Goal: Task Accomplishment & Management: Manage account settings

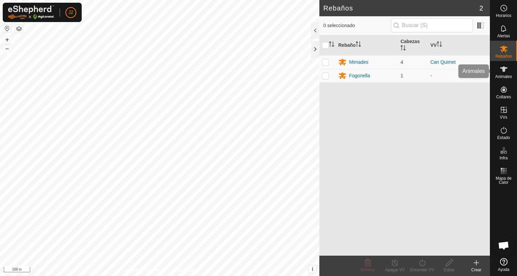
click at [503, 73] on es-animals-svg-icon at bounding box center [504, 69] width 12 height 11
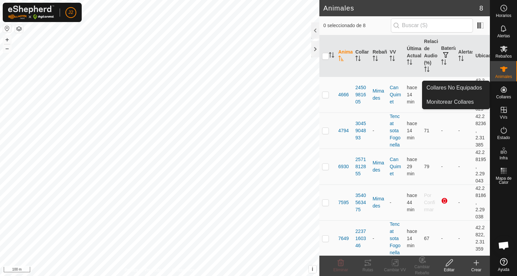
click at [506, 92] on icon at bounding box center [504, 89] width 8 height 8
click at [461, 87] on link "Collares No Equipados" at bounding box center [456, 88] width 67 height 14
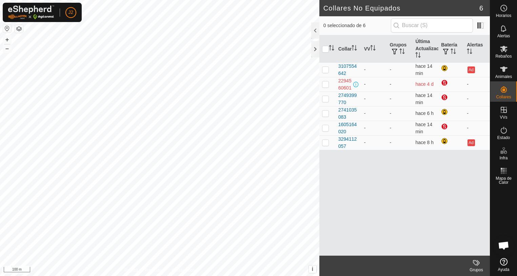
click at [327, 87] on p-checkbox at bounding box center [325, 83] width 7 height 5
click at [326, 87] on p-checkbox at bounding box center [325, 83] width 7 height 5
checkbox input "false"
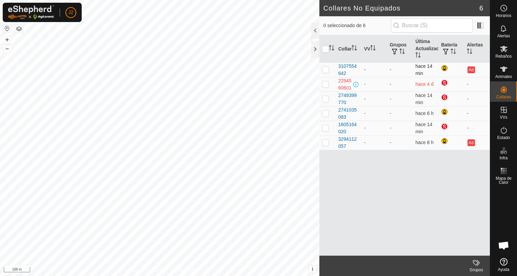
click at [326, 71] on p-checkbox at bounding box center [325, 69] width 7 height 5
checkbox input "false"
click at [327, 87] on p-checkbox at bounding box center [325, 83] width 7 height 5
checkbox input "true"
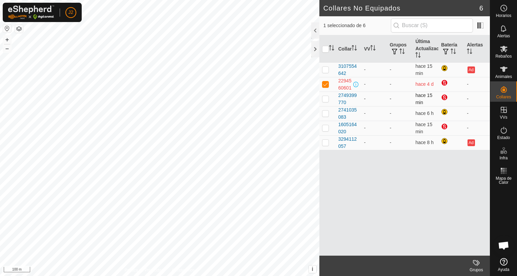
click at [325, 101] on p-checkbox at bounding box center [325, 98] width 7 height 5
checkbox input "true"
click at [325, 87] on p-checkbox at bounding box center [325, 83] width 7 height 5
checkbox input "false"
click at [325, 101] on p-checkbox at bounding box center [325, 98] width 7 height 5
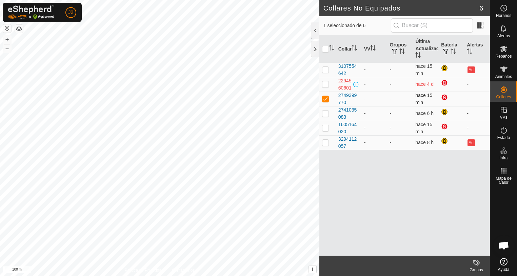
checkbox input "false"
click at [325, 117] on td at bounding box center [328, 113] width 16 height 15
click at [325, 116] on p-checkbox at bounding box center [325, 113] width 7 height 5
checkbox input "false"
click at [325, 135] on td at bounding box center [328, 128] width 16 height 15
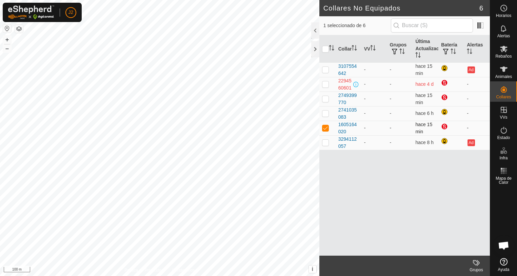
click at [326, 131] on p-checkbox at bounding box center [325, 127] width 7 height 5
checkbox input "false"
click at [327, 145] on p-checkbox at bounding box center [325, 142] width 7 height 5
click at [326, 145] on p-checkbox at bounding box center [325, 142] width 7 height 5
checkbox input "false"
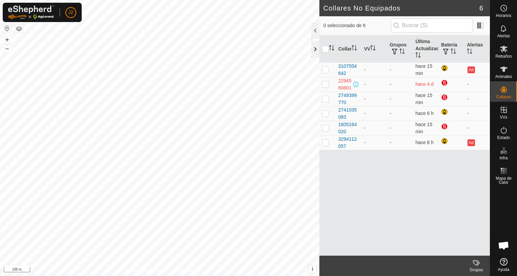
click at [313, 53] on div at bounding box center [315, 49] width 8 height 16
click at [505, 76] on span "Animales" at bounding box center [504, 77] width 17 height 4
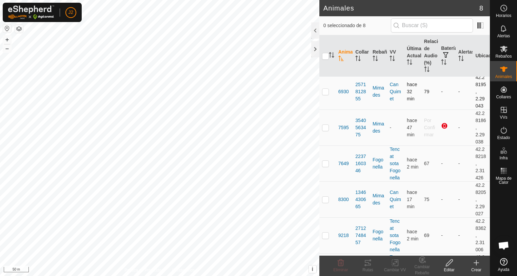
scroll to position [102, 0]
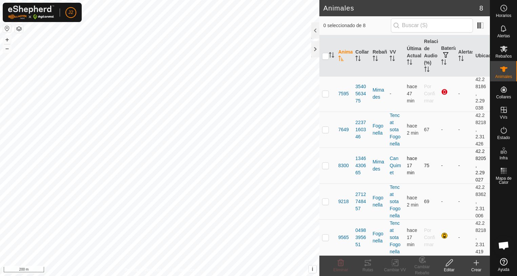
click at [435, 170] on div "Animales 8 0 seleccionado de 8 Animal Collar Rebaño VV Última Actualización Rel…" at bounding box center [245, 138] width 490 height 276
click at [502, 49] on icon at bounding box center [504, 49] width 8 height 8
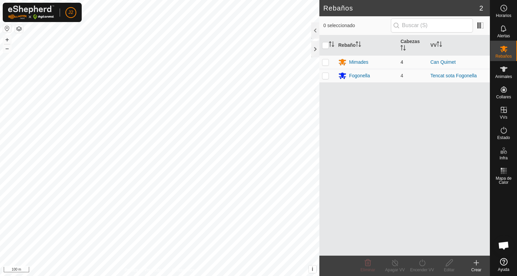
click at [324, 63] on p-checkbox at bounding box center [325, 61] width 7 height 5
checkbox input "true"
click at [451, 266] on icon at bounding box center [449, 263] width 8 height 8
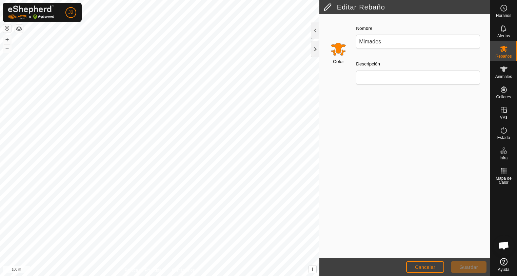
click at [340, 48] on input "Select a color" at bounding box center [338, 49] width 16 height 16
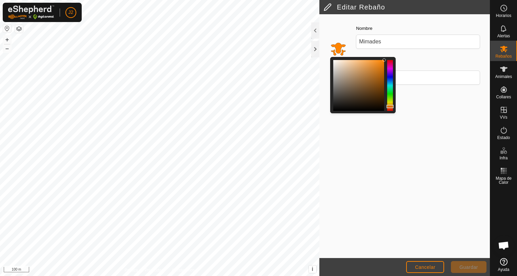
click at [390, 67] on div at bounding box center [390, 85] width 6 height 51
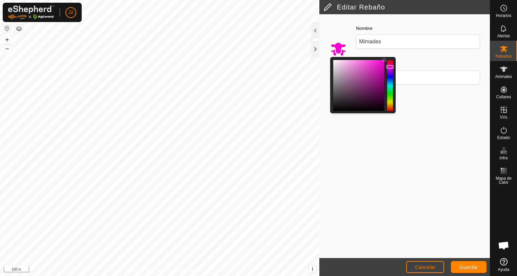
click at [390, 69] on div at bounding box center [390, 85] width 6 height 51
click at [477, 267] on span "Guardar" at bounding box center [469, 267] width 19 height 5
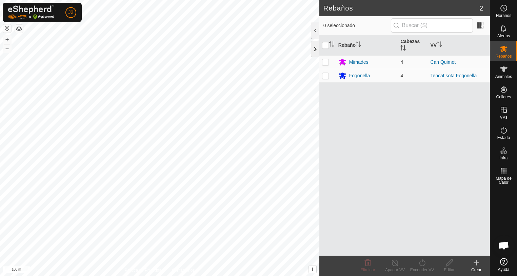
click at [315, 50] on div at bounding box center [315, 49] width 8 height 16
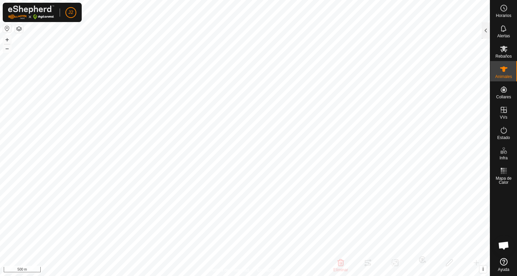
click at [371, 276] on html "J2 Horarios Alertas Rebaños Animales Collares VVs Estado Infra Mapa de Calor Ay…" at bounding box center [258, 138] width 517 height 276
drag, startPoint x: 486, startPoint y: 30, endPoint x: 486, endPoint y: 35, distance: 5.1
click at [486, 31] on div at bounding box center [486, 30] width 8 height 16
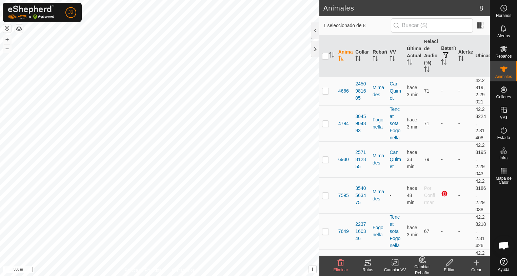
click at [368, 265] on icon at bounding box center [368, 262] width 6 height 5
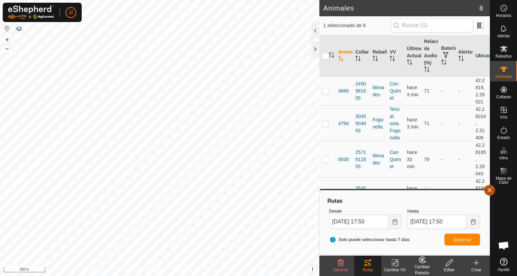
click at [489, 191] on button "button" at bounding box center [489, 190] width 11 height 11
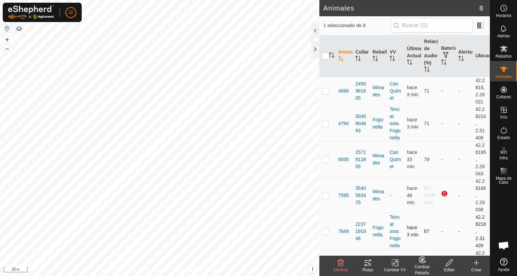
checkbox input "true"
checkbox input "false"
click at [371, 267] on icon at bounding box center [368, 263] width 8 height 8
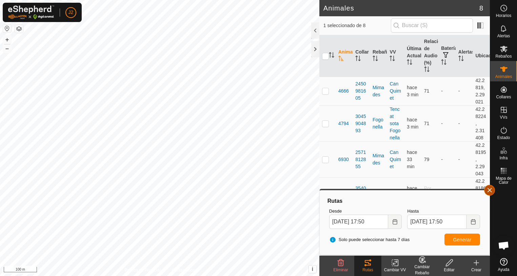
click at [491, 192] on button "button" at bounding box center [489, 190] width 11 height 11
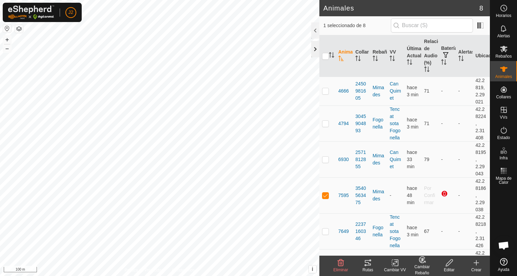
click at [318, 52] on div at bounding box center [315, 49] width 8 height 16
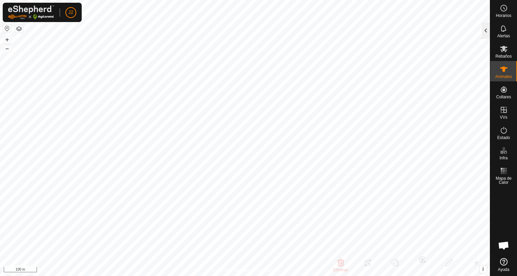
click at [485, 34] on div at bounding box center [486, 30] width 8 height 16
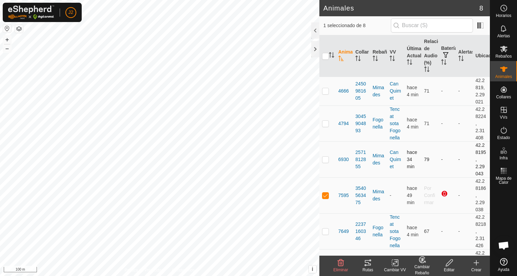
click at [325, 160] on p-checkbox at bounding box center [325, 159] width 7 height 5
checkbox input "true"
click at [325, 198] on p-checkbox at bounding box center [325, 195] width 7 height 5
checkbox input "false"
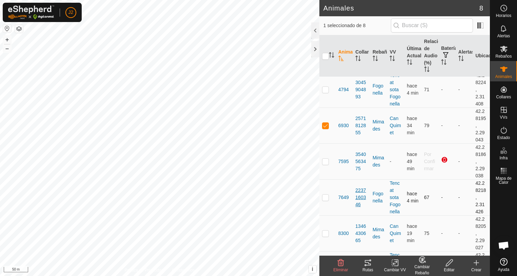
scroll to position [102, 0]
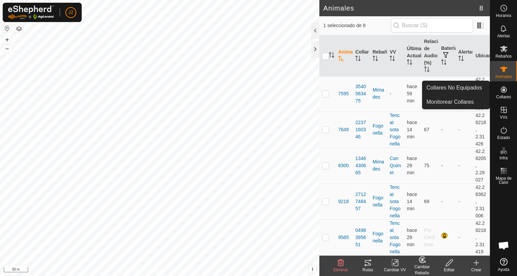
click at [505, 93] on icon at bounding box center [504, 89] width 8 height 8
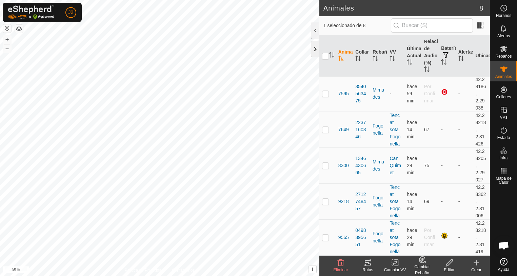
click at [314, 50] on div at bounding box center [315, 49] width 8 height 16
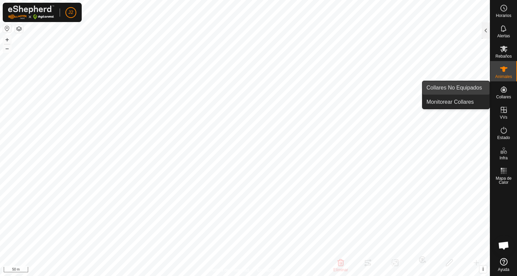
click at [464, 88] on link "Collares No Equipados" at bounding box center [456, 88] width 67 height 14
click at [463, 89] on link "Collares No Equipados" at bounding box center [456, 88] width 67 height 14
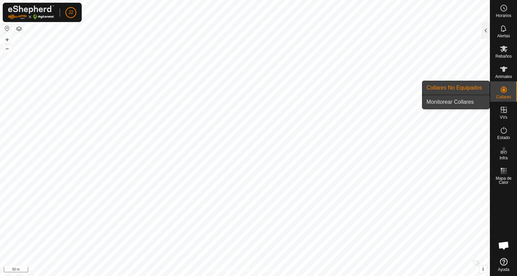
click at [463, 102] on link "Monitorear Collares" at bounding box center [456, 102] width 67 height 14
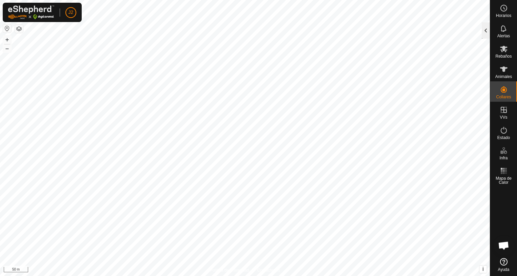
click at [489, 30] on div at bounding box center [486, 30] width 8 height 16
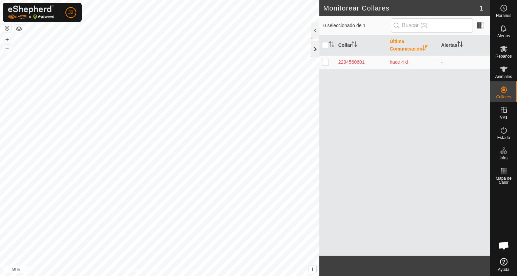
click at [317, 50] on div at bounding box center [315, 49] width 8 height 16
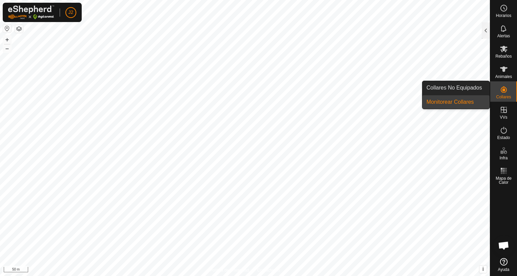
click at [505, 91] on icon at bounding box center [504, 90] width 6 height 6
click at [458, 88] on link "Collares No Equipados" at bounding box center [456, 88] width 67 height 14
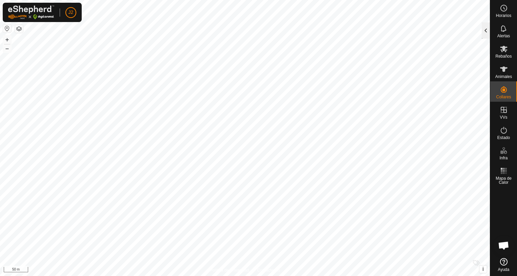
click at [485, 35] on div at bounding box center [486, 30] width 8 height 16
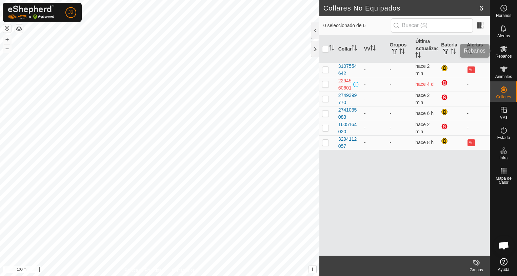
click at [503, 50] on icon at bounding box center [503, 49] width 7 height 6
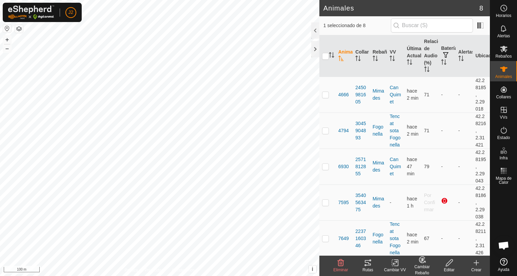
scroll to position [109, 0]
click at [369, 265] on icon at bounding box center [368, 263] width 8 height 8
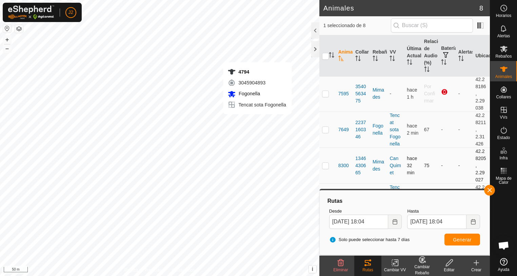
checkbox input "true"
checkbox input "false"
click at [488, 192] on button "button" at bounding box center [489, 190] width 11 height 11
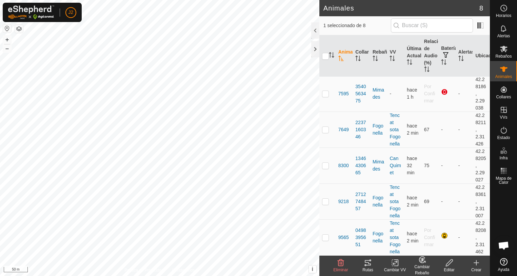
click at [369, 266] on icon at bounding box center [368, 263] width 8 height 8
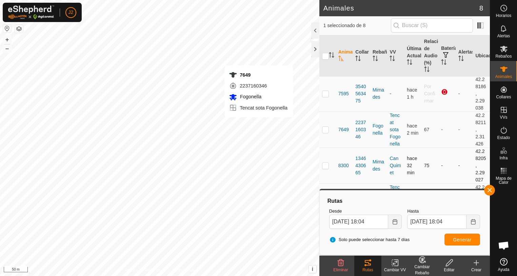
checkbox input "false"
checkbox input "true"
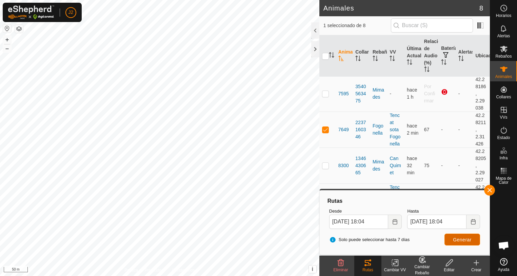
click at [461, 240] on span "Generar" at bounding box center [462, 239] width 19 height 5
click at [485, 189] on button "button" at bounding box center [489, 190] width 11 height 11
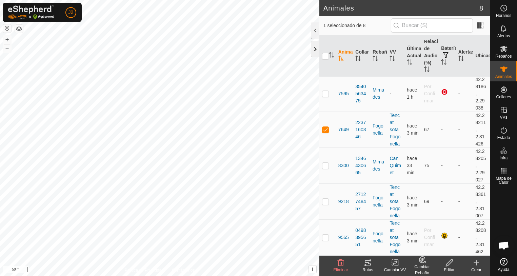
click at [315, 51] on div at bounding box center [315, 49] width 8 height 16
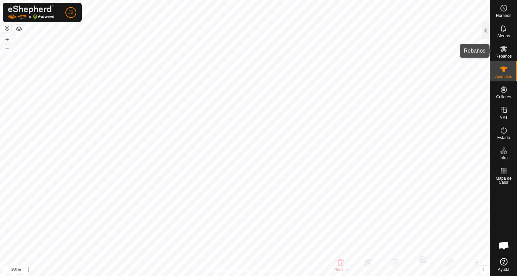
click at [497, 51] on div "Rebaños" at bounding box center [504, 51] width 27 height 20
click at [485, 34] on div at bounding box center [486, 30] width 8 height 16
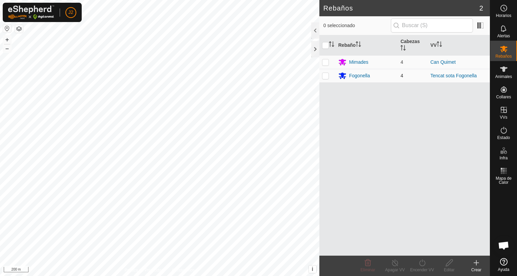
click at [328, 77] on p-checkbox at bounding box center [325, 75] width 7 height 5
click at [327, 77] on p-checkbox at bounding box center [325, 75] width 7 height 5
click at [376, 129] on div "Rebaños 2 0 seleccionado Rebaño Cabezas VV Mimades 4 Can Quimet Fogonella 4 Ten…" at bounding box center [245, 138] width 490 height 276
click at [20, 30] on button "button" at bounding box center [19, 29] width 8 height 8
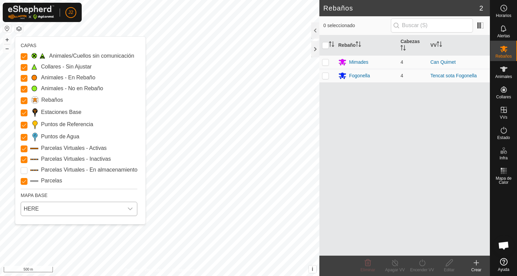
click at [128, 209] on icon "dropdown trigger" at bounding box center [130, 209] width 5 height 3
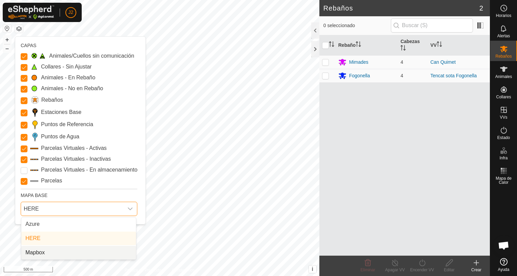
click at [40, 253] on li "Mapbox" at bounding box center [78, 253] width 115 height 14
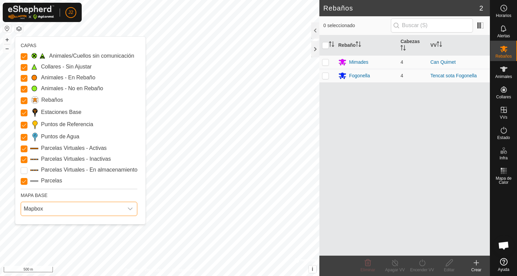
click at [128, 207] on icon "dropdown trigger" at bounding box center [130, 208] width 5 height 5
click at [40, 224] on li "Azure" at bounding box center [78, 224] width 115 height 14
click at [18, 28] on button "button" at bounding box center [19, 29] width 8 height 8
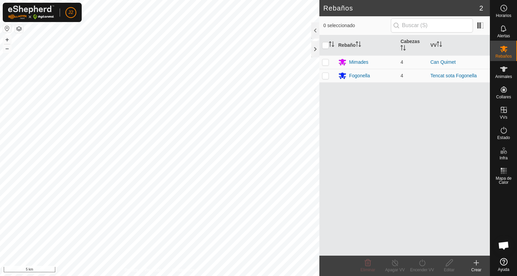
click at [21, 30] on button "button" at bounding box center [19, 29] width 8 height 8
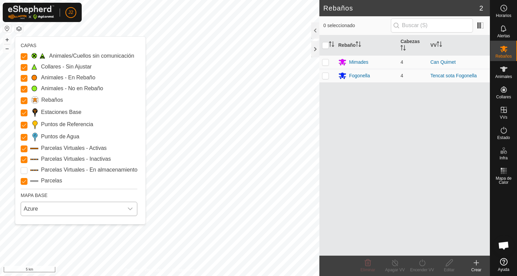
click at [130, 208] on icon "dropdown trigger" at bounding box center [130, 208] width 5 height 5
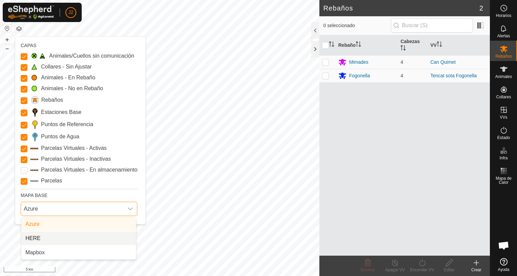
click at [35, 237] on li "HERE" at bounding box center [78, 239] width 115 height 14
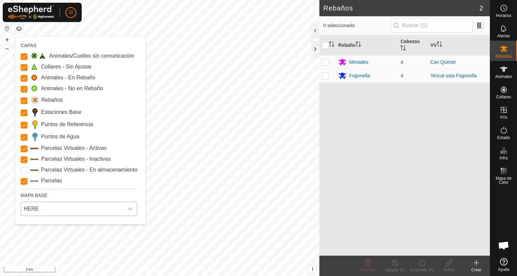
click at [22, 28] on button "button" at bounding box center [19, 29] width 8 height 8
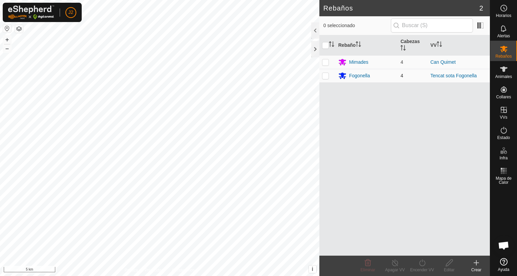
click at [324, 77] on p-checkbox at bounding box center [325, 75] width 7 height 5
checkbox input "true"
click at [448, 264] on icon at bounding box center [449, 263] width 8 height 8
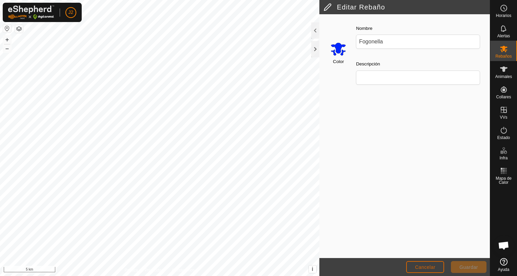
click at [426, 263] on button "Cancelar" at bounding box center [425, 267] width 38 height 12
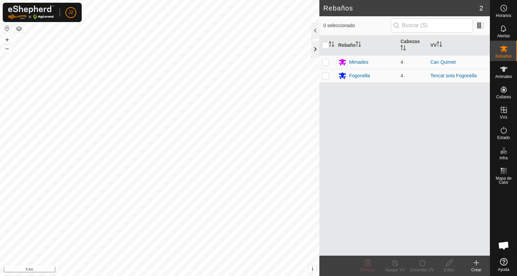
click at [315, 53] on div at bounding box center [315, 49] width 8 height 16
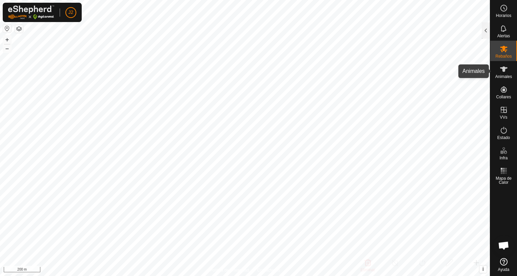
click at [505, 72] on icon at bounding box center [503, 68] width 7 height 5
click at [483, 28] on div at bounding box center [486, 30] width 8 height 16
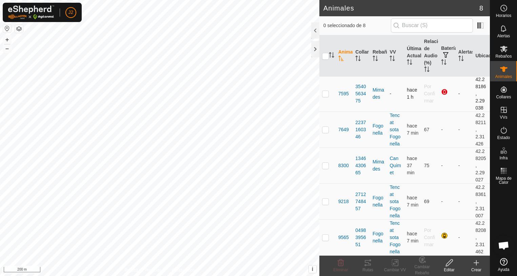
scroll to position [0, 0]
click at [315, 52] on div at bounding box center [315, 49] width 8 height 16
